Goal: Leave review/rating

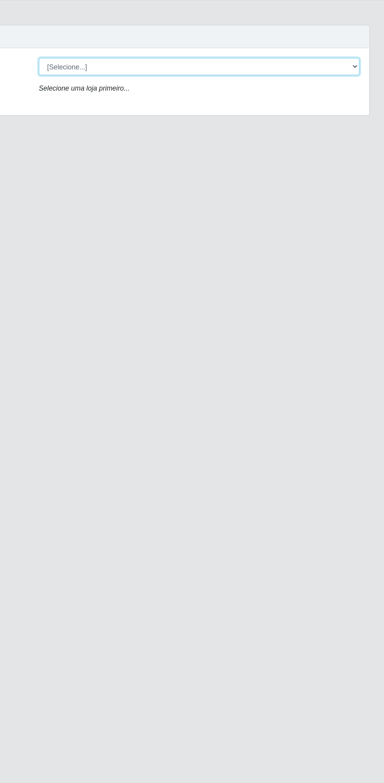
click at [148, 72] on select "[Selecione...] Extrabom - Loja 13 [GEOGRAPHIC_DATA]" at bounding box center [236, 74] width 255 height 14
select select "436"
click at [109, 67] on select "[Selecione...] Extrabom - Loja 13 [GEOGRAPHIC_DATA]" at bounding box center [236, 74] width 255 height 14
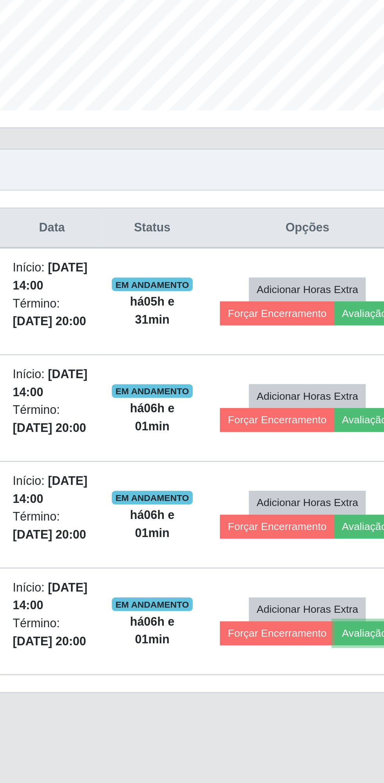
click at [341, 519] on button "Avaliação" at bounding box center [342, 520] width 28 height 11
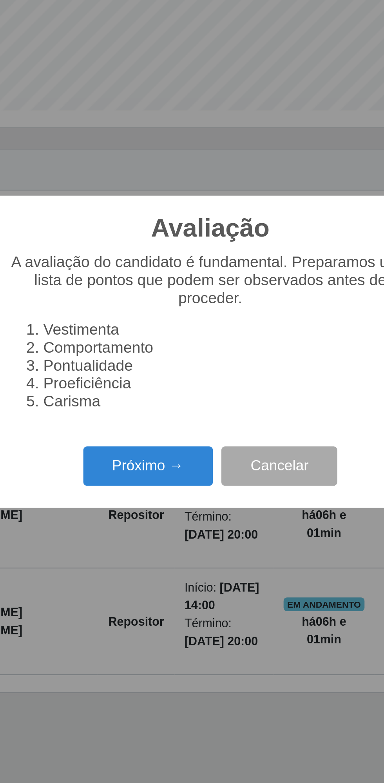
click at [165, 445] on button "Próximo →" at bounding box center [164, 444] width 60 height 18
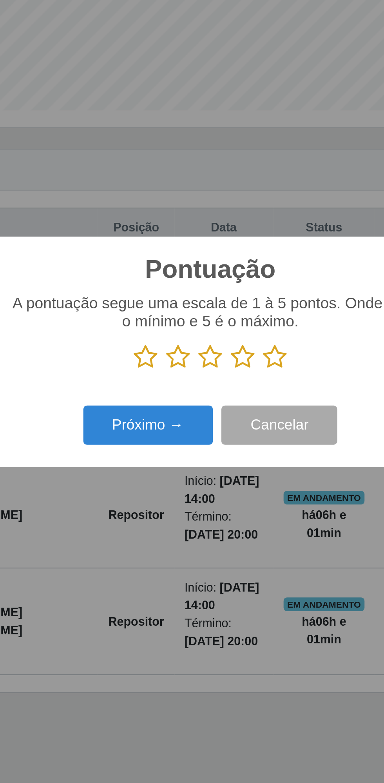
click at [225, 393] on icon at bounding box center [221, 394] width 11 height 12
click at [216, 400] on input "radio" at bounding box center [216, 400] width 0 height 0
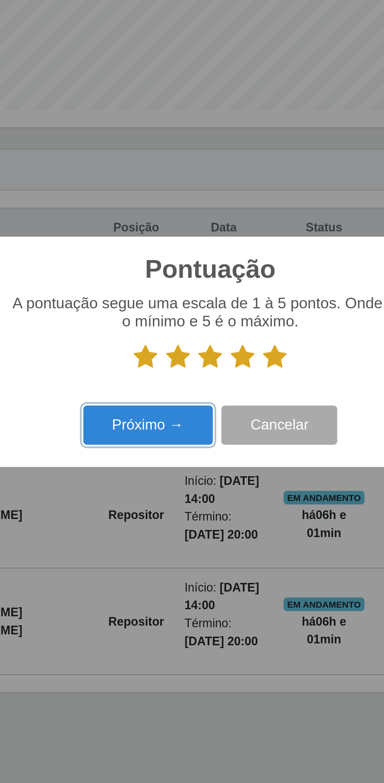
click at [167, 426] on button "Próximo →" at bounding box center [164, 425] width 60 height 18
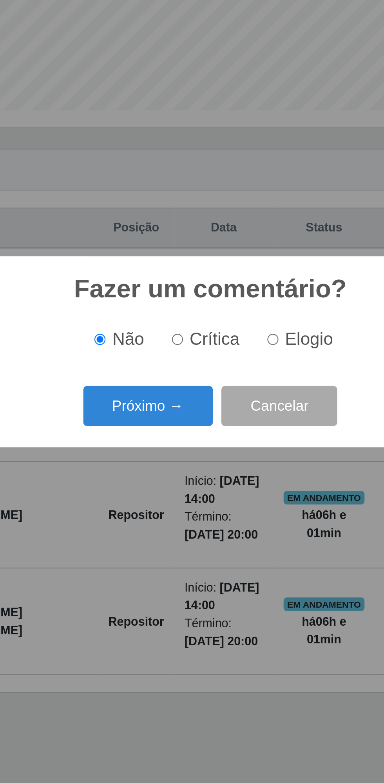
click at [171, 413] on button "Próximo →" at bounding box center [164, 416] width 60 height 18
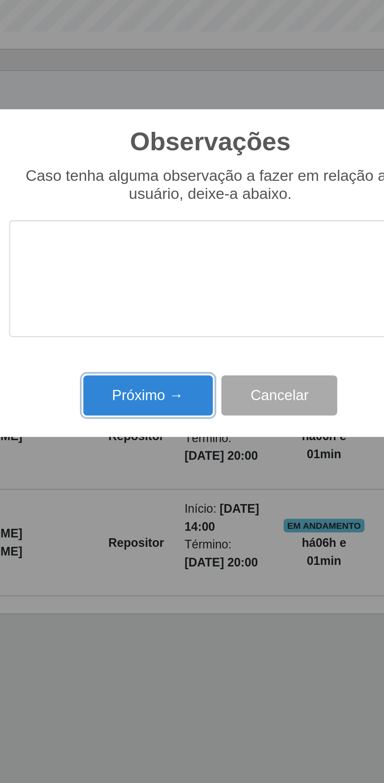
click at [168, 448] on button "Próximo →" at bounding box center [164, 447] width 60 height 18
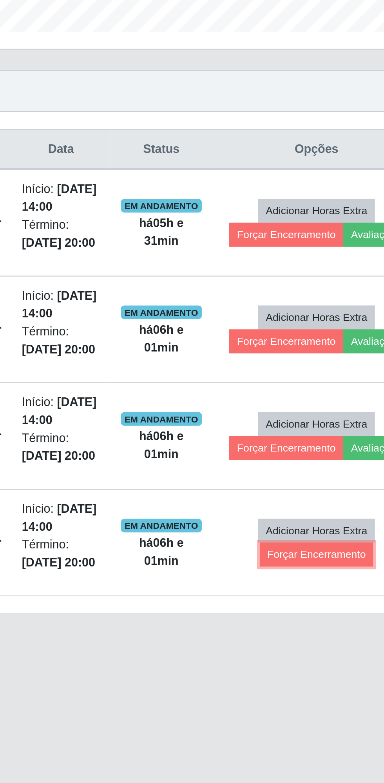
click at [313, 520] on button "Forçar Encerramento" at bounding box center [316, 520] width 53 height 11
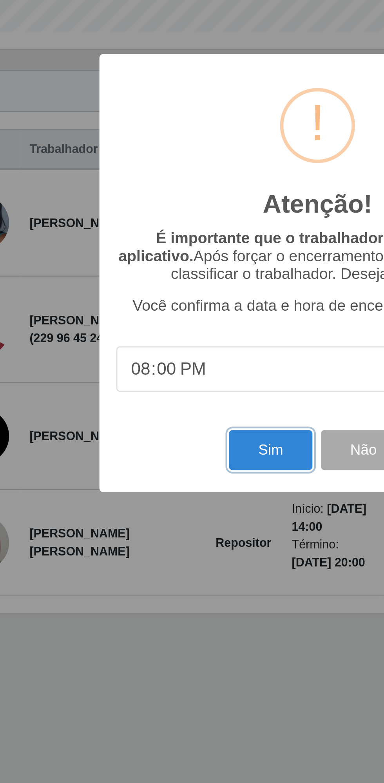
click at [167, 476] on button "Sim" at bounding box center [170, 472] width 38 height 18
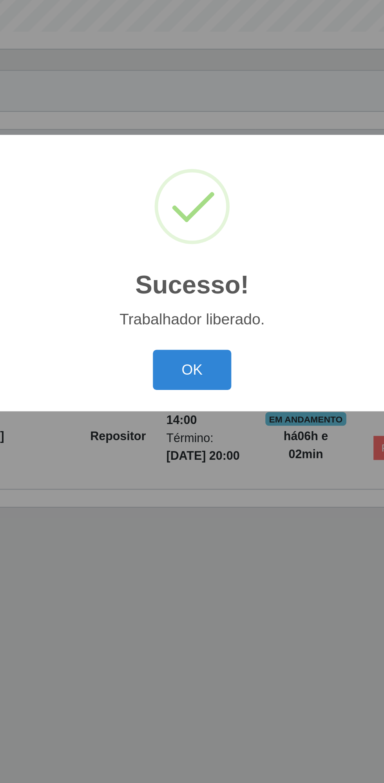
click at [198, 437] on button "OK" at bounding box center [192, 436] width 36 height 18
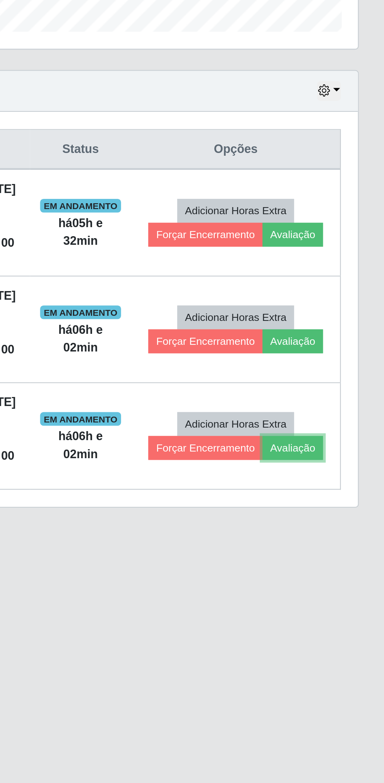
click at [345, 471] on button "Avaliação" at bounding box center [342, 471] width 28 height 11
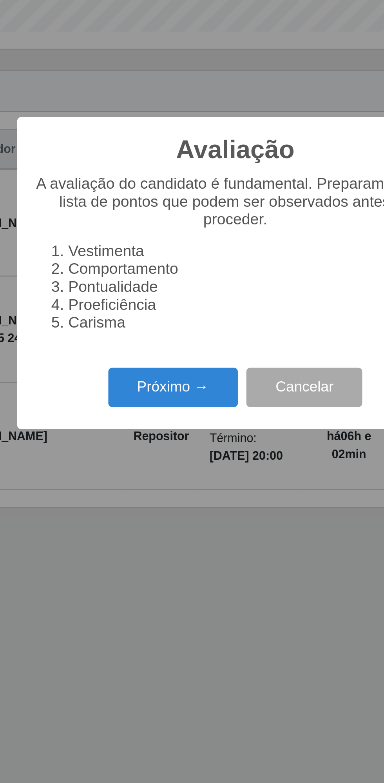
click at [174, 447] on button "Próximo →" at bounding box center [164, 444] width 60 height 18
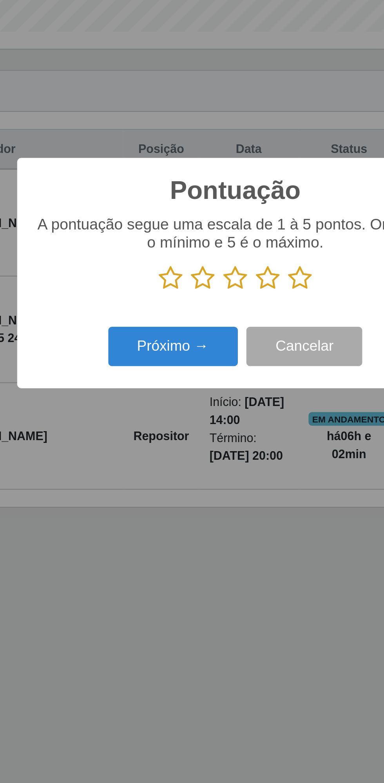
click at [225, 395] on icon at bounding box center [221, 394] width 11 height 12
click at [216, 400] on input "radio" at bounding box center [216, 400] width 0 height 0
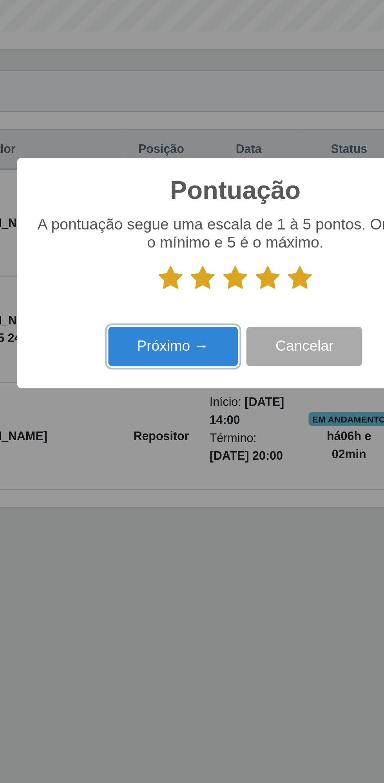
click at [164, 425] on button "Próximo →" at bounding box center [164, 425] width 60 height 18
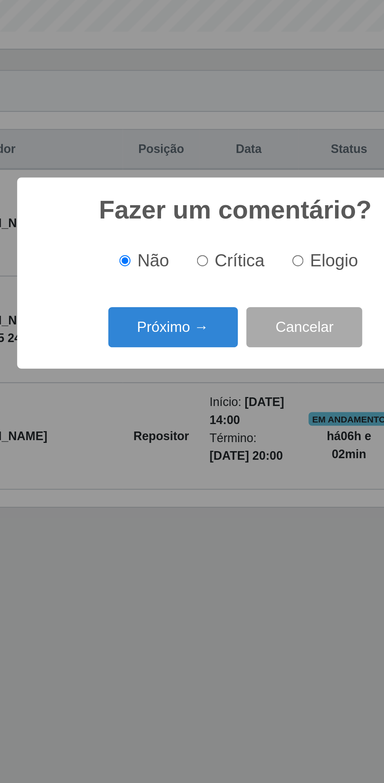
click at [160, 418] on button "Próximo →" at bounding box center [164, 416] width 60 height 18
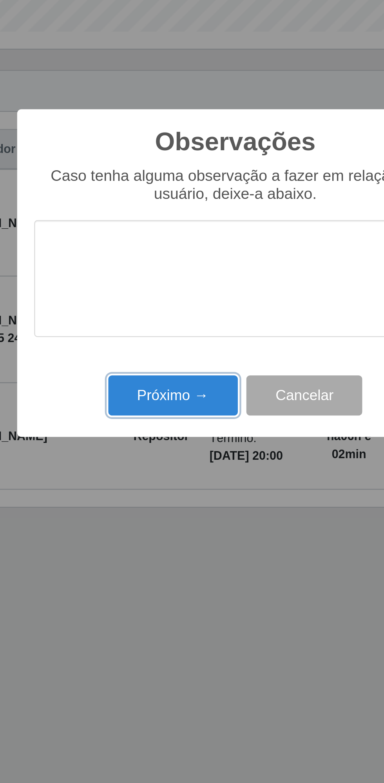
click at [165, 447] on button "Próximo →" at bounding box center [164, 447] width 60 height 18
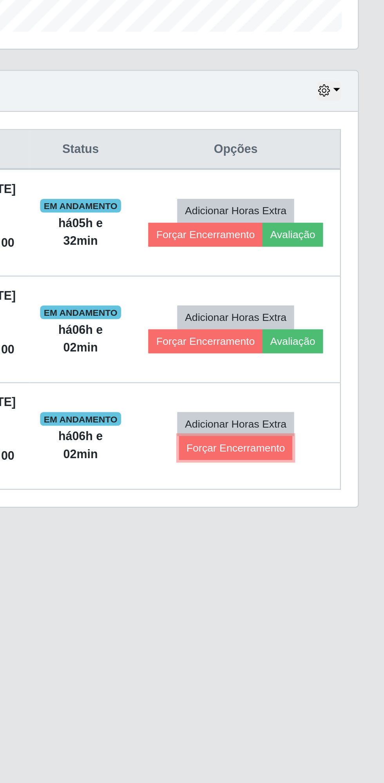
click at [311, 469] on button "Forçar Encerramento" at bounding box center [316, 471] width 53 height 11
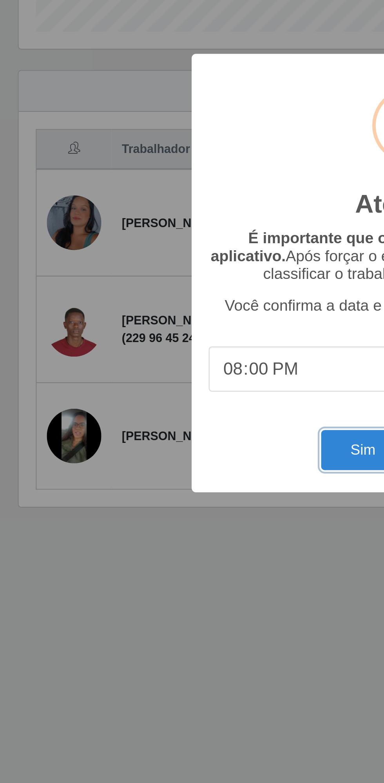
click at [166, 472] on button "Sim" at bounding box center [170, 472] width 38 height 18
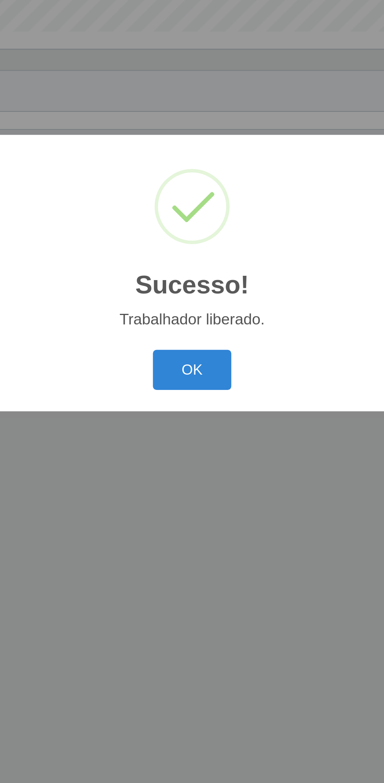
click at [195, 439] on button "OK" at bounding box center [192, 436] width 36 height 18
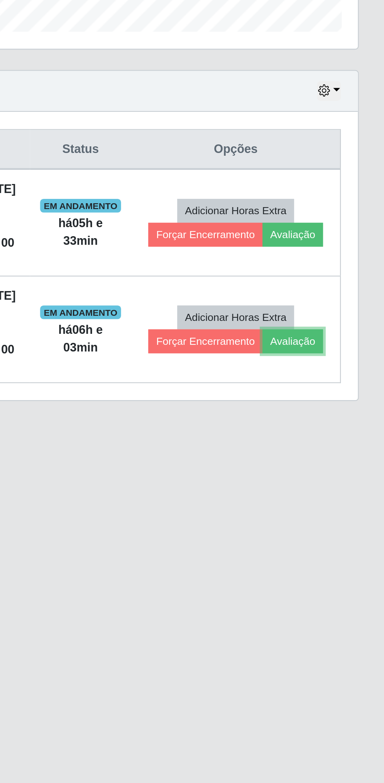
click at [343, 422] on button "Avaliação" at bounding box center [342, 422] width 28 height 11
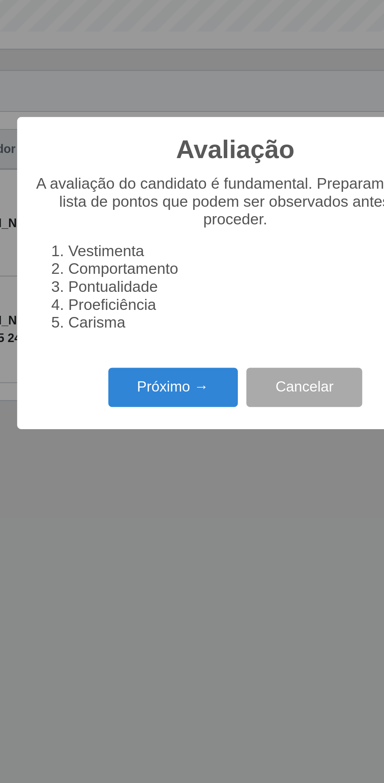
click at [167, 443] on button "Próximo →" at bounding box center [164, 444] width 60 height 18
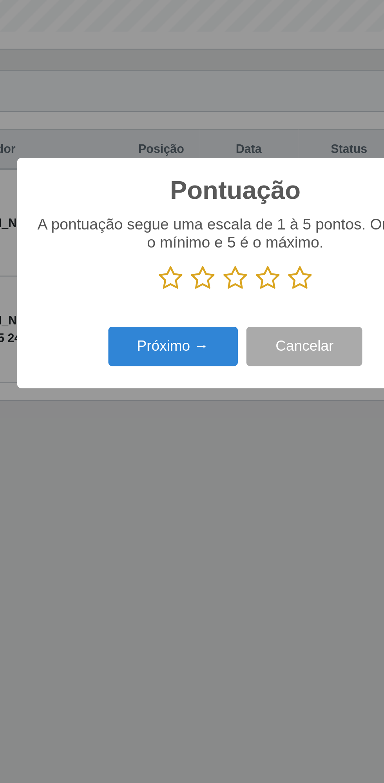
click at [222, 396] on icon at bounding box center [221, 394] width 11 height 12
click at [216, 400] on input "radio" at bounding box center [216, 400] width 0 height 0
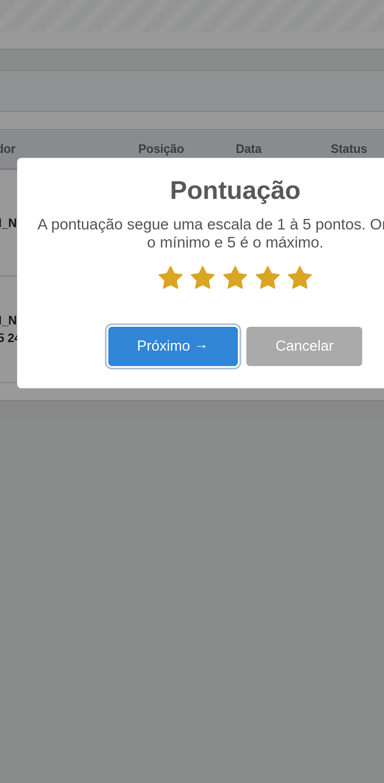
click at [165, 428] on button "Próximo →" at bounding box center [164, 425] width 60 height 18
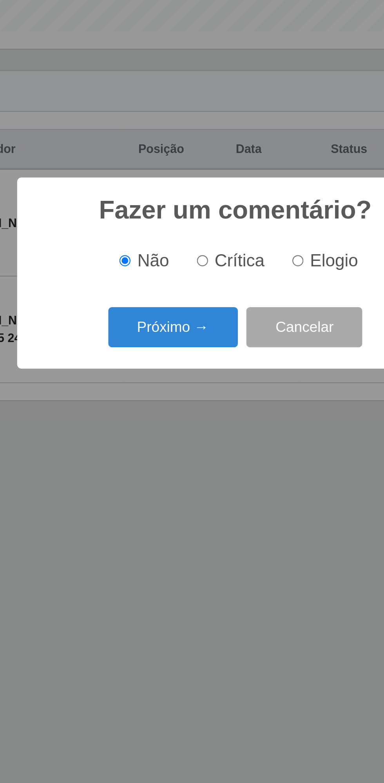
click at [157, 416] on button "Próximo →" at bounding box center [164, 416] width 60 height 18
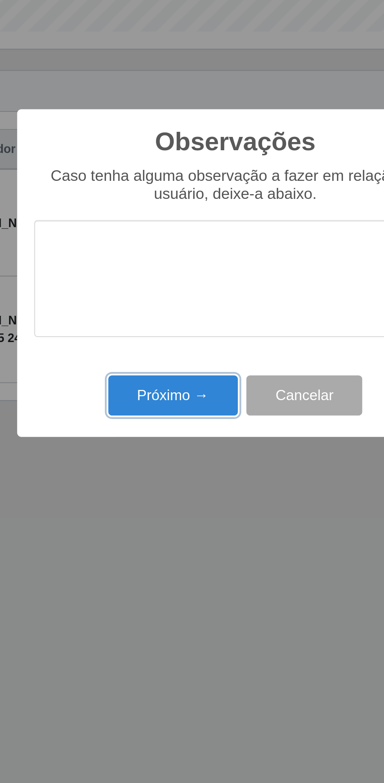
click at [169, 444] on button "Próximo →" at bounding box center [164, 447] width 60 height 18
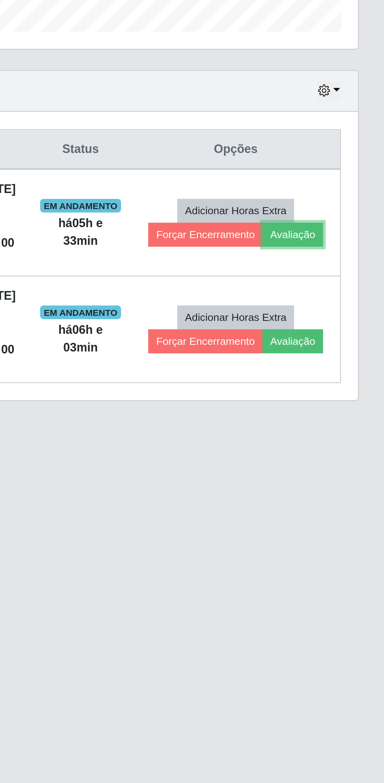
click at [344, 371] on button "Avaliação" at bounding box center [342, 373] width 28 height 11
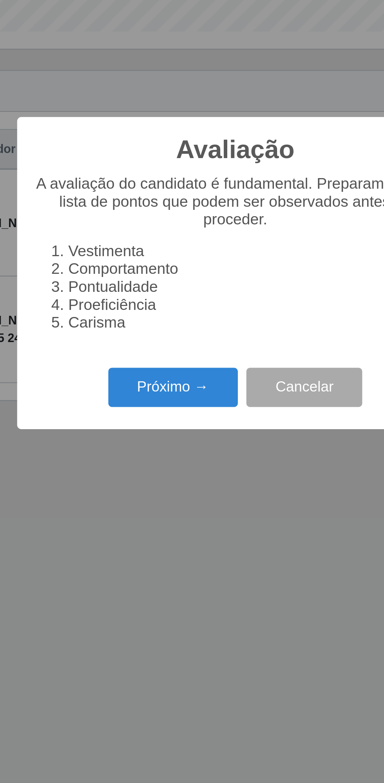
click at [164, 443] on button "Próximo →" at bounding box center [164, 444] width 60 height 18
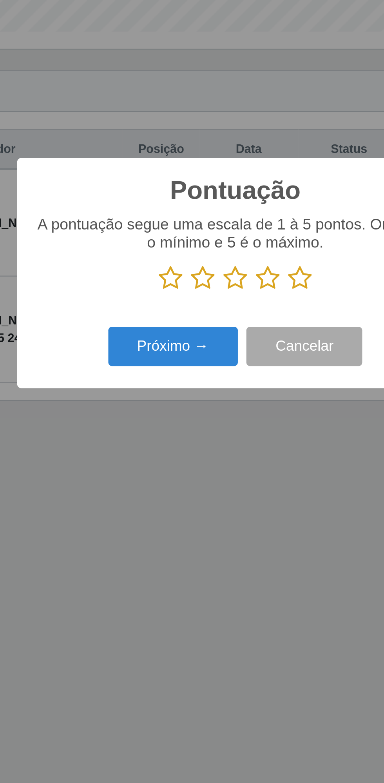
click at [219, 392] on icon at bounding box center [221, 394] width 11 height 12
click at [216, 400] on input "radio" at bounding box center [216, 400] width 0 height 0
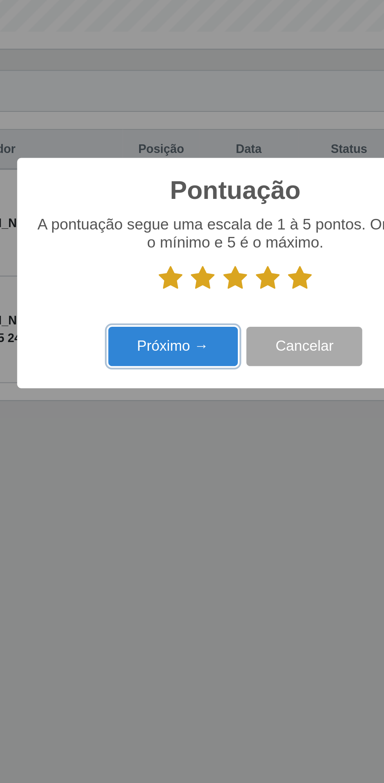
click at [165, 429] on button "Próximo →" at bounding box center [164, 425] width 60 height 18
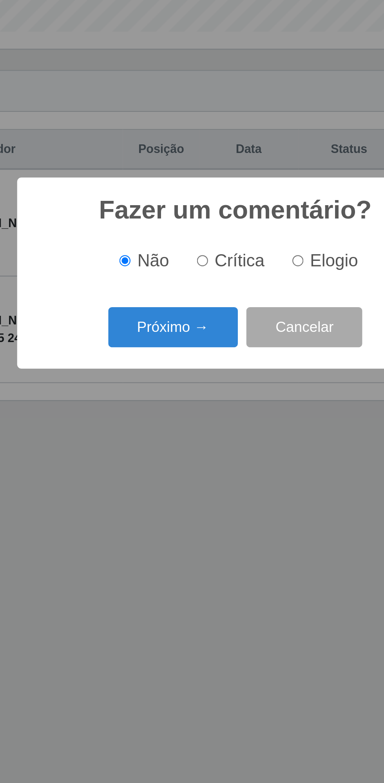
click at [166, 412] on button "Próximo →" at bounding box center [164, 416] width 60 height 18
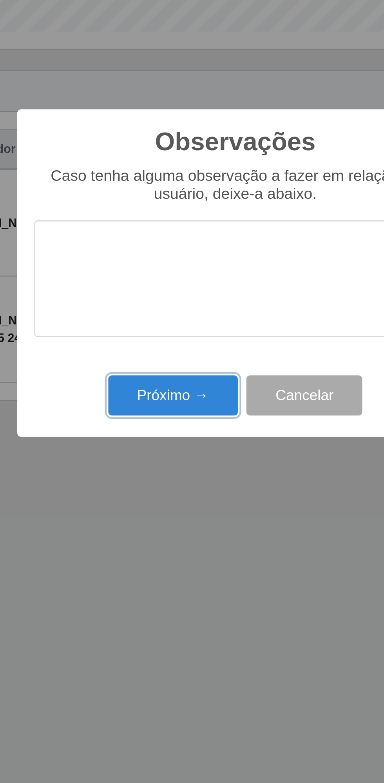
click at [167, 451] on button "Próximo →" at bounding box center [164, 447] width 60 height 18
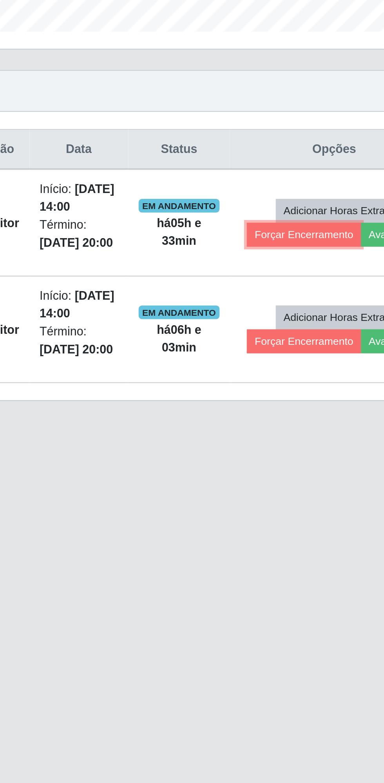
click at [291, 371] on button "Forçar Encerramento" at bounding box center [302, 373] width 53 height 11
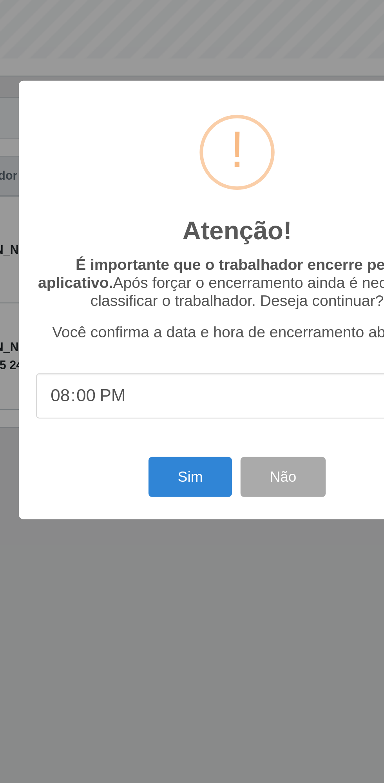
click at [129, 433] on input "20:00" at bounding box center [192, 435] width 185 height 21
type input "20:30"
click at [173, 474] on button "Sim" at bounding box center [170, 472] width 38 height 18
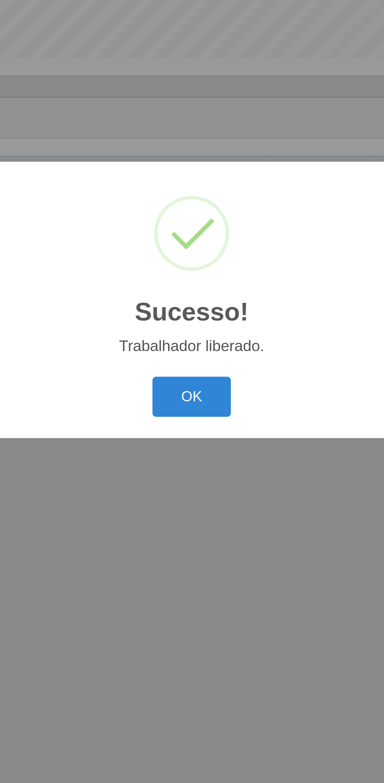
click at [195, 428] on button "OK" at bounding box center [192, 436] width 36 height 18
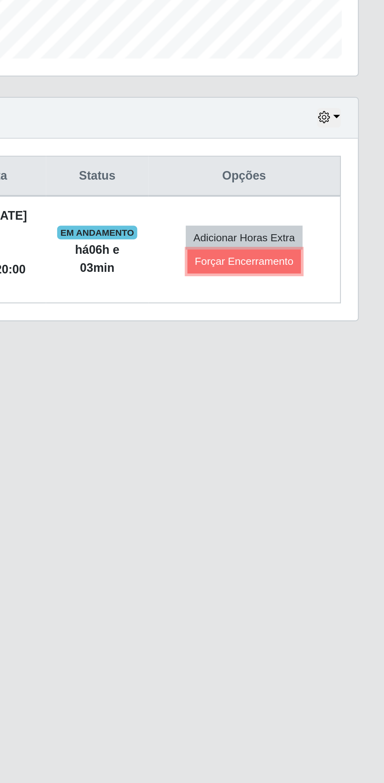
click at [323, 368] on button "Forçar Encerramento" at bounding box center [320, 373] width 53 height 11
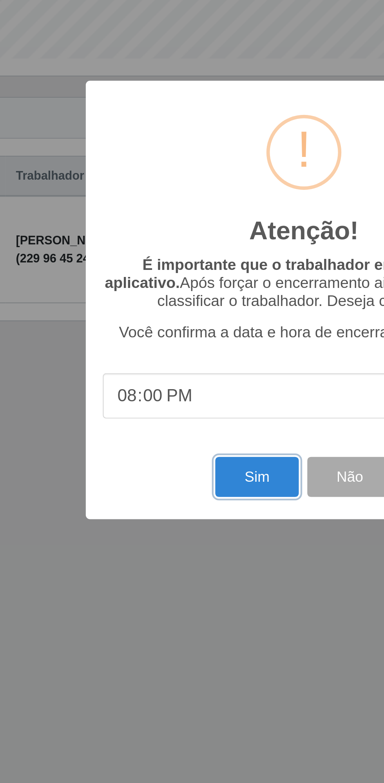
click at [164, 467] on button "Sim" at bounding box center [170, 472] width 38 height 18
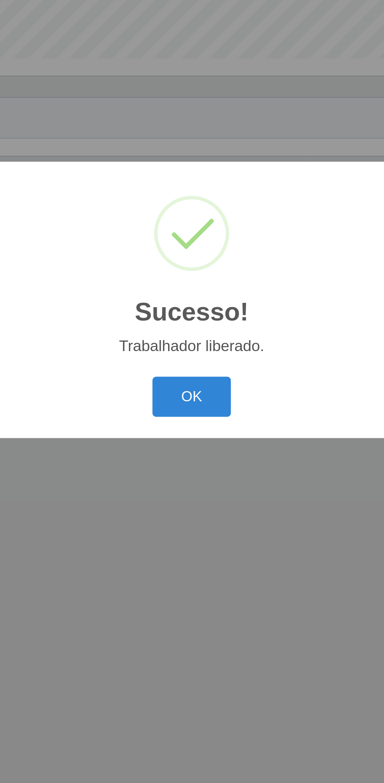
click at [200, 442] on button "OK" at bounding box center [192, 436] width 36 height 18
